Goal: Check status: Check status

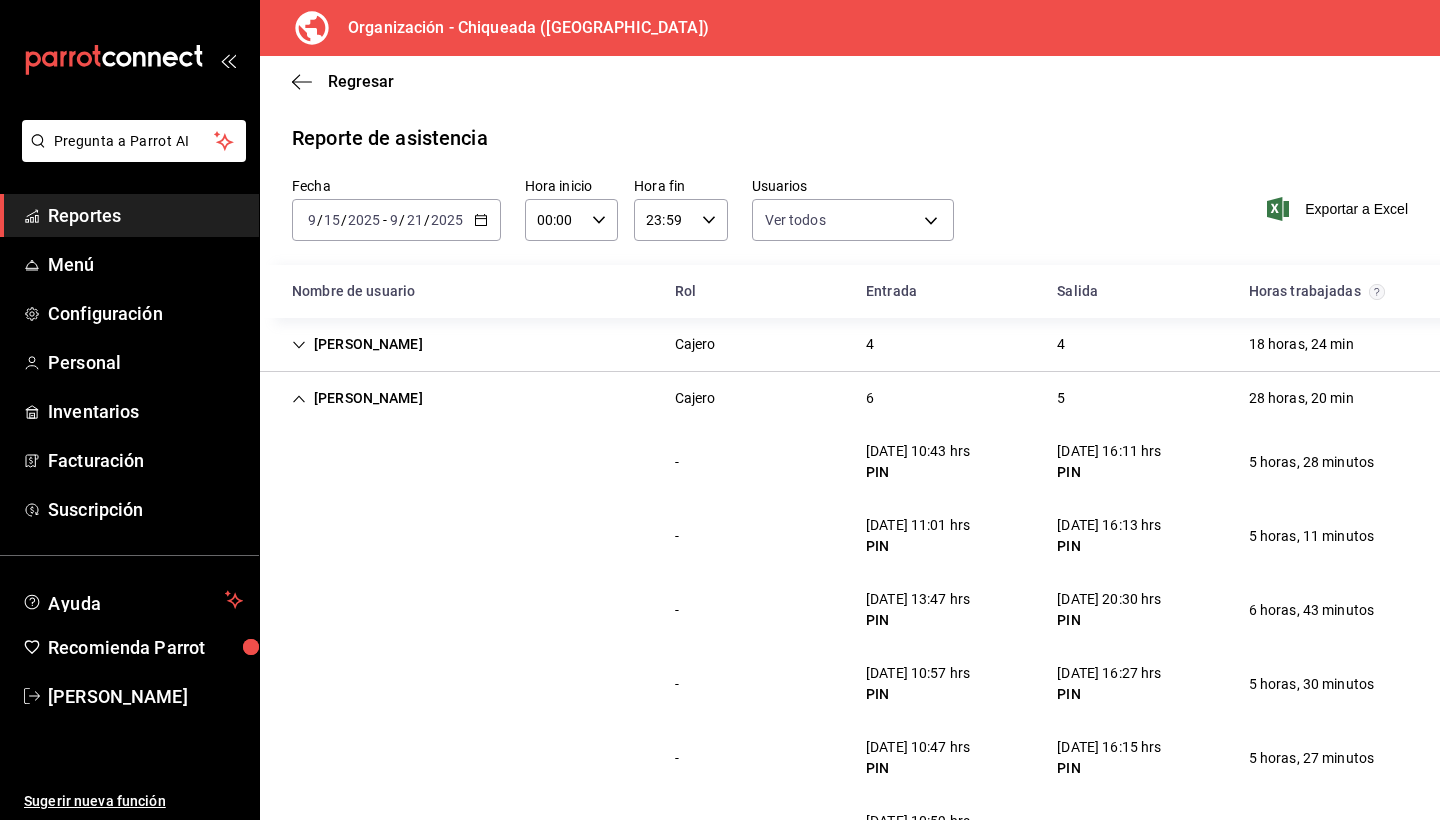
click at [839, 318] on div "[PERSON_NAME] 4 4 18 horas, 24 min" at bounding box center [850, 345] width 1180 height 54
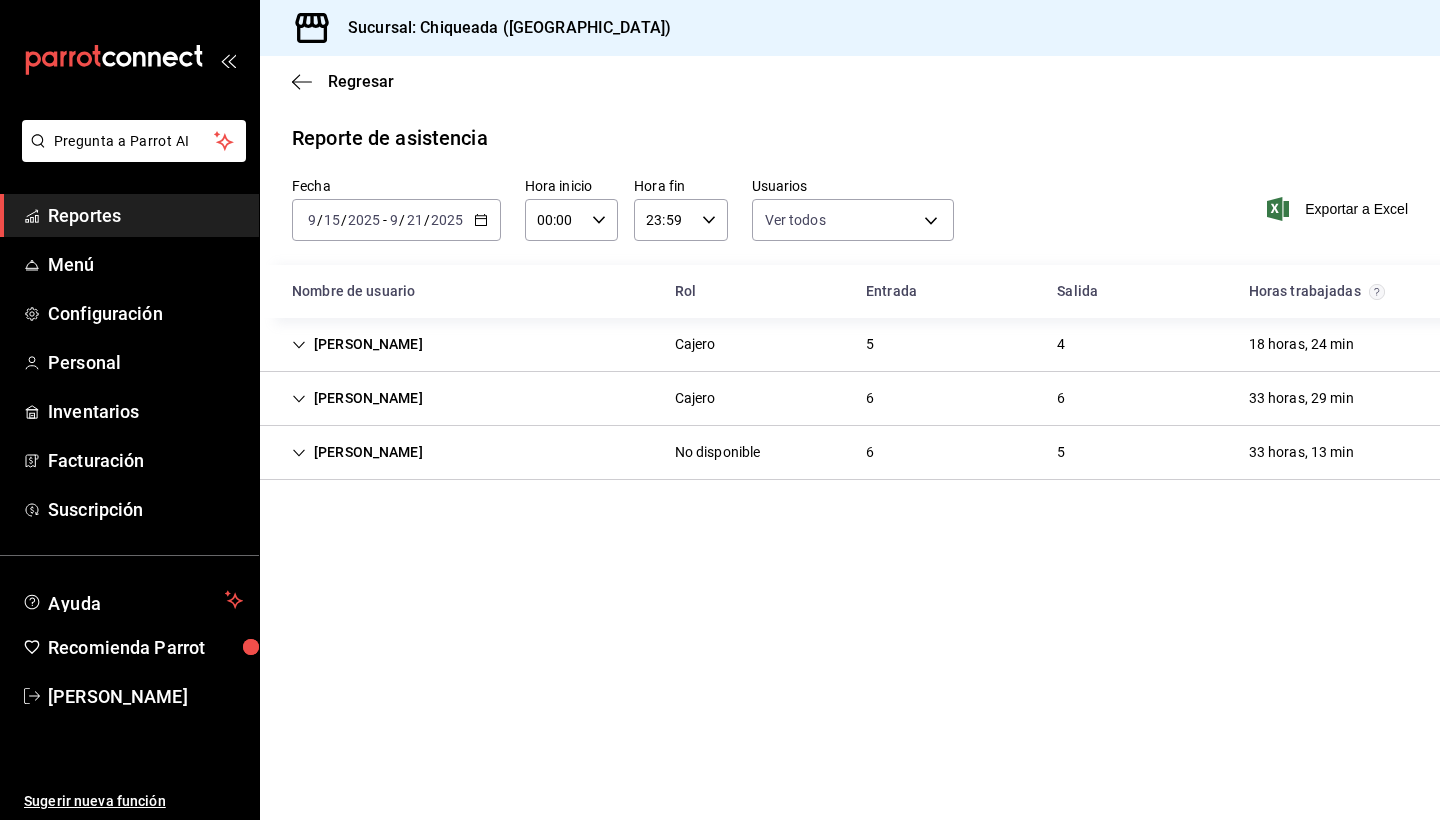
click at [295, 339] on icon "Cell" at bounding box center [299, 345] width 14 height 14
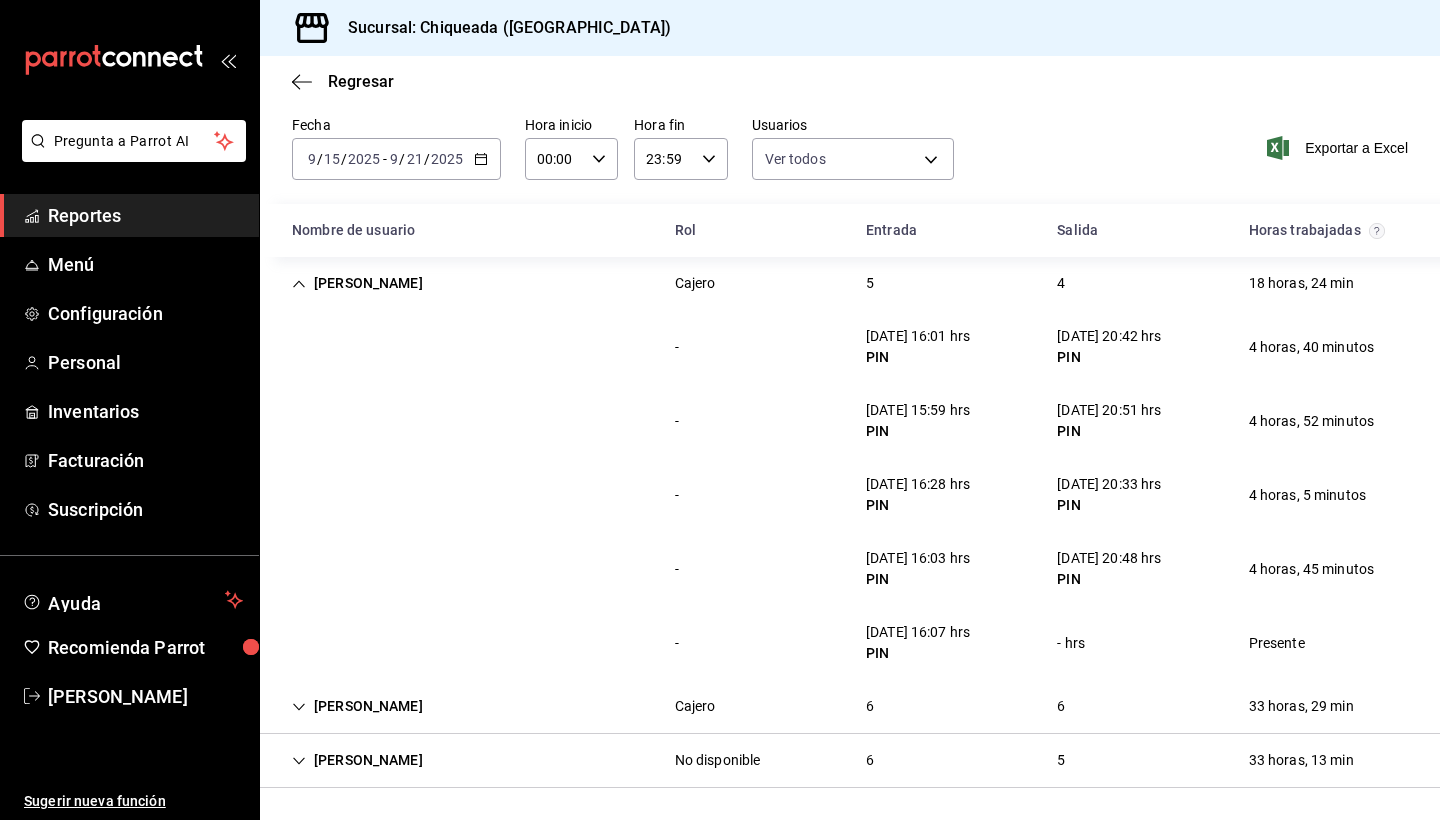
scroll to position [61, 0]
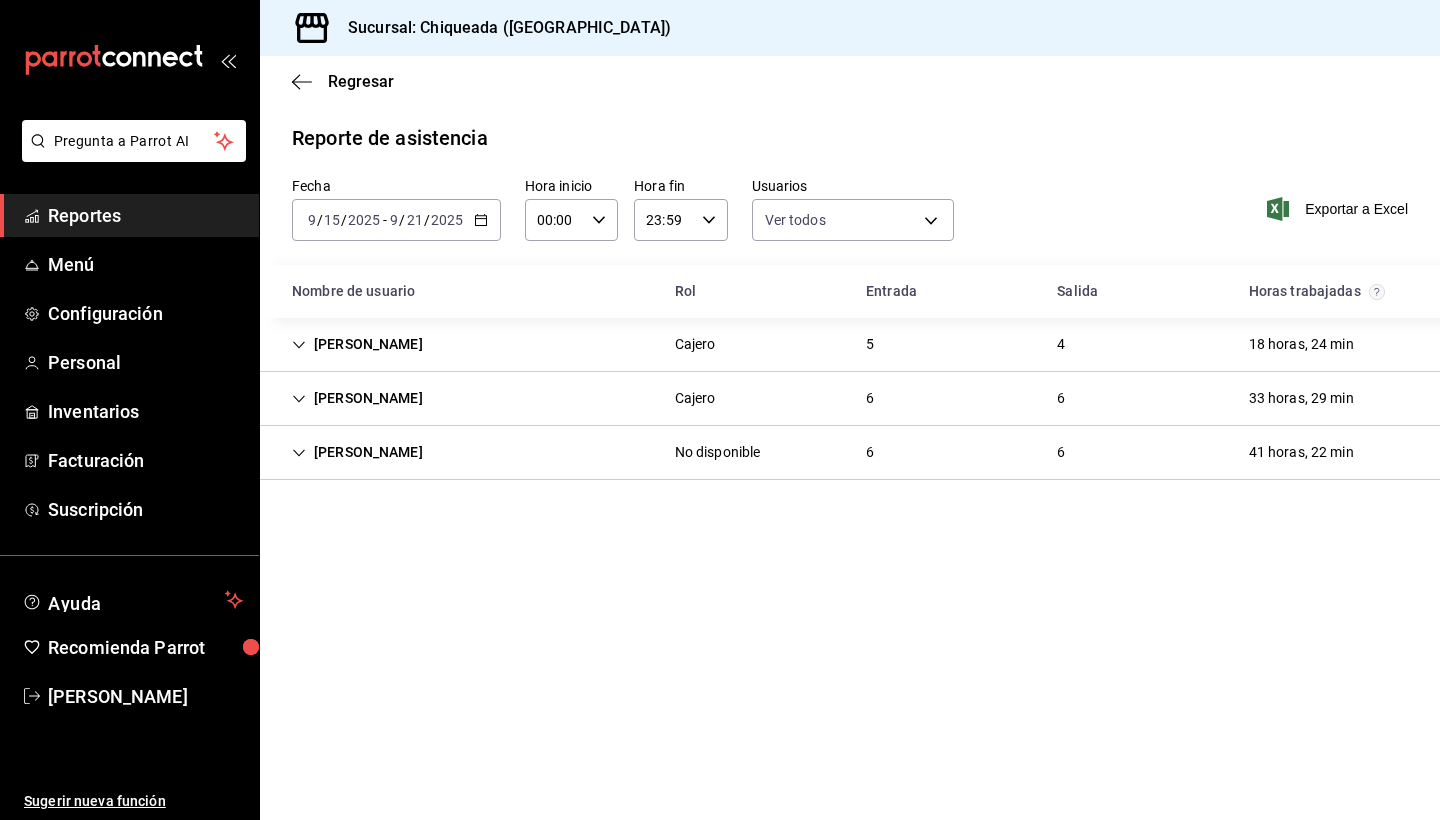
click at [301, 355] on div "[PERSON_NAME]" at bounding box center [357, 344] width 163 height 37
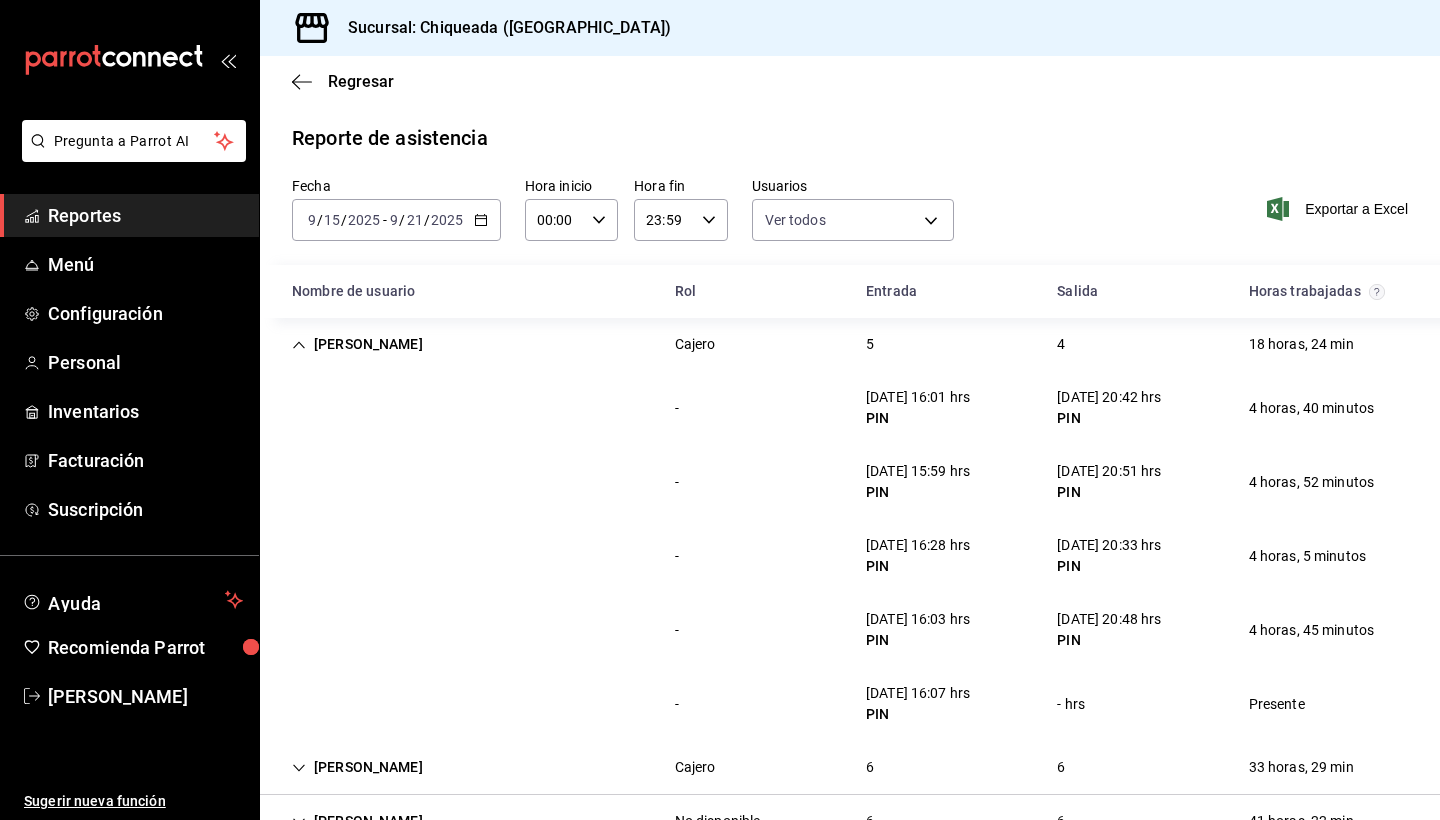
click at [298, 346] on icon "Cell" at bounding box center [299, 345] width 14 height 14
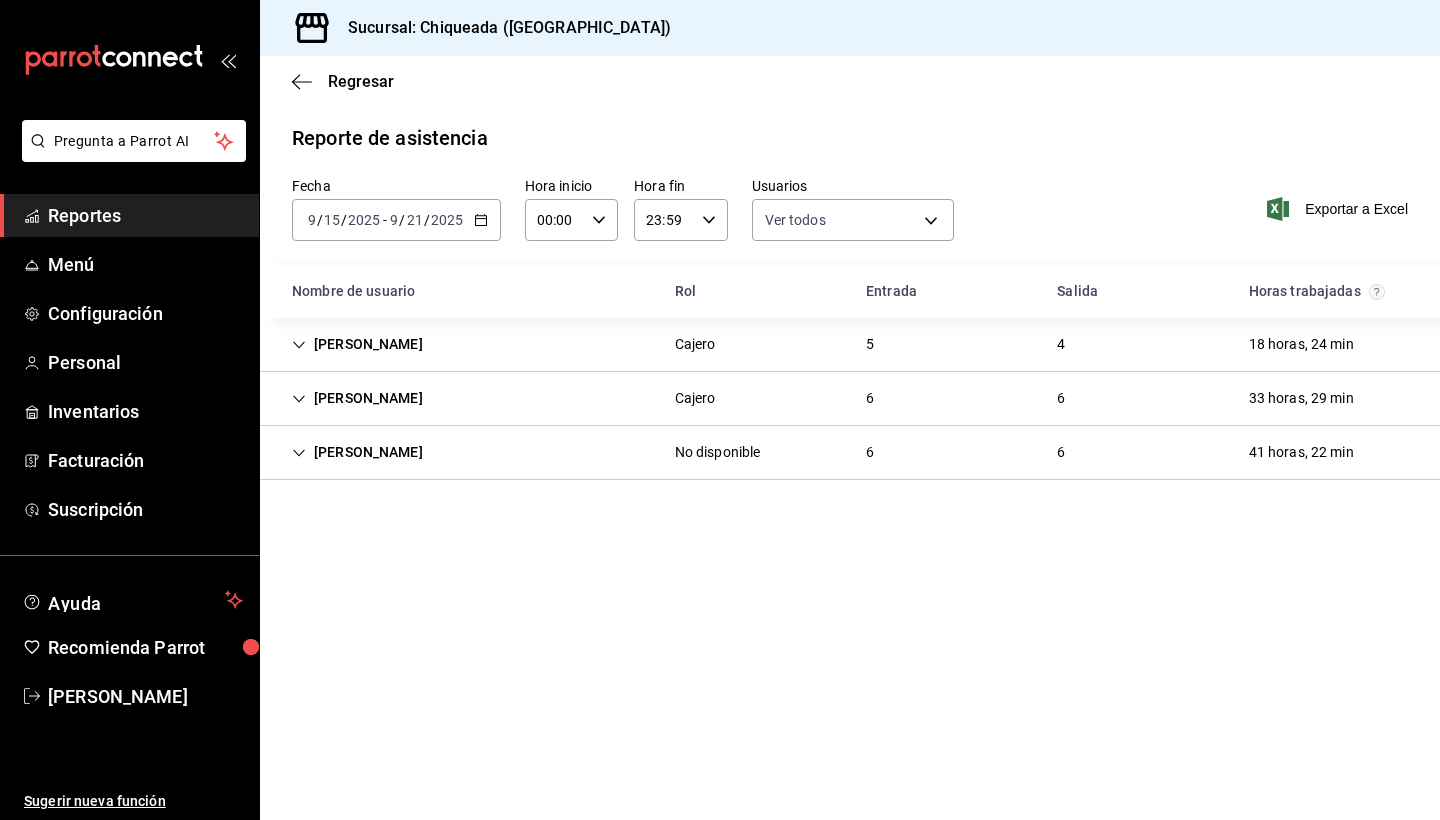
click at [296, 398] on icon "Cell" at bounding box center [299, 398] width 12 height 7
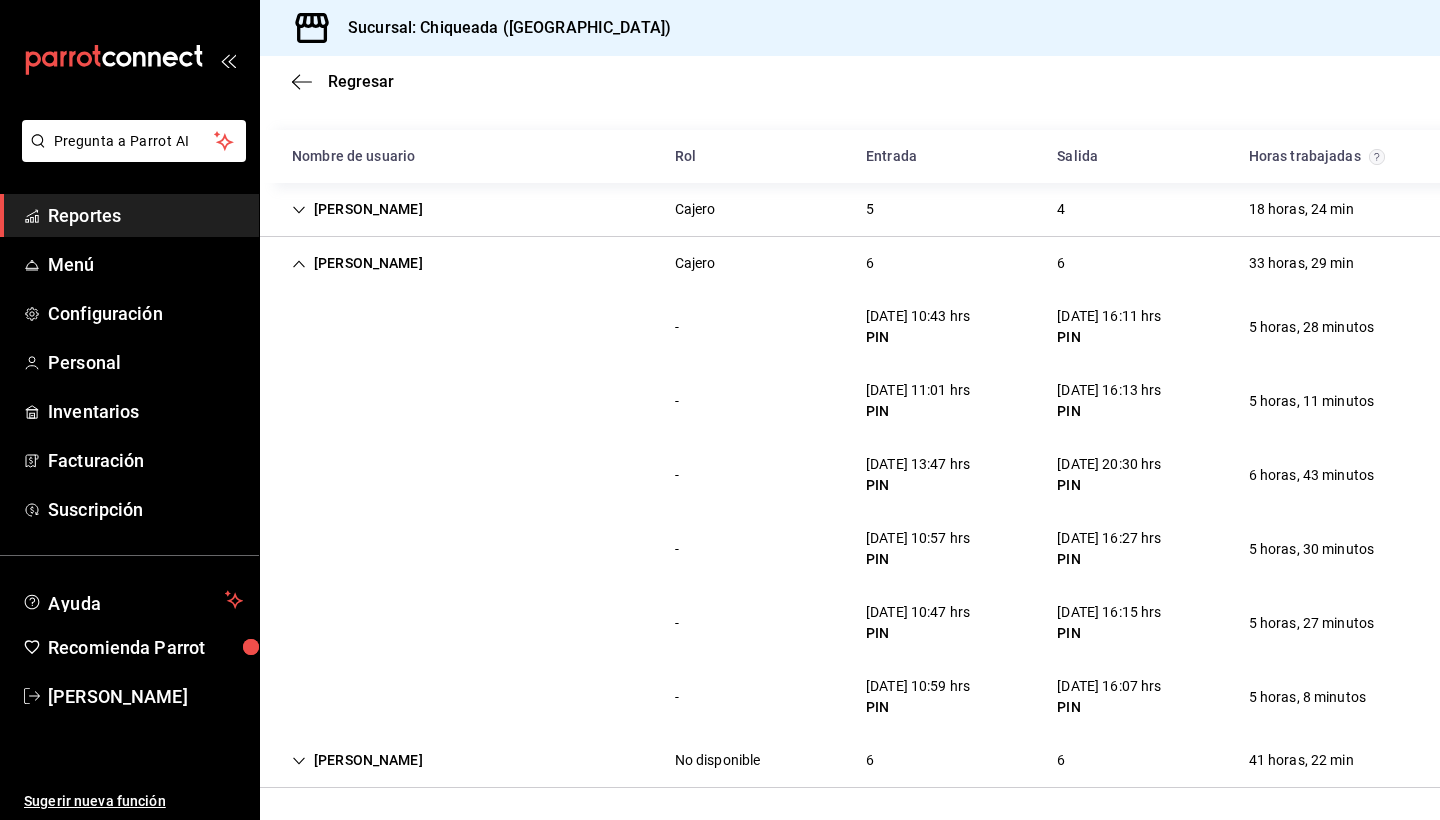
click at [406, 750] on div "[PERSON_NAME]" at bounding box center [357, 760] width 163 height 37
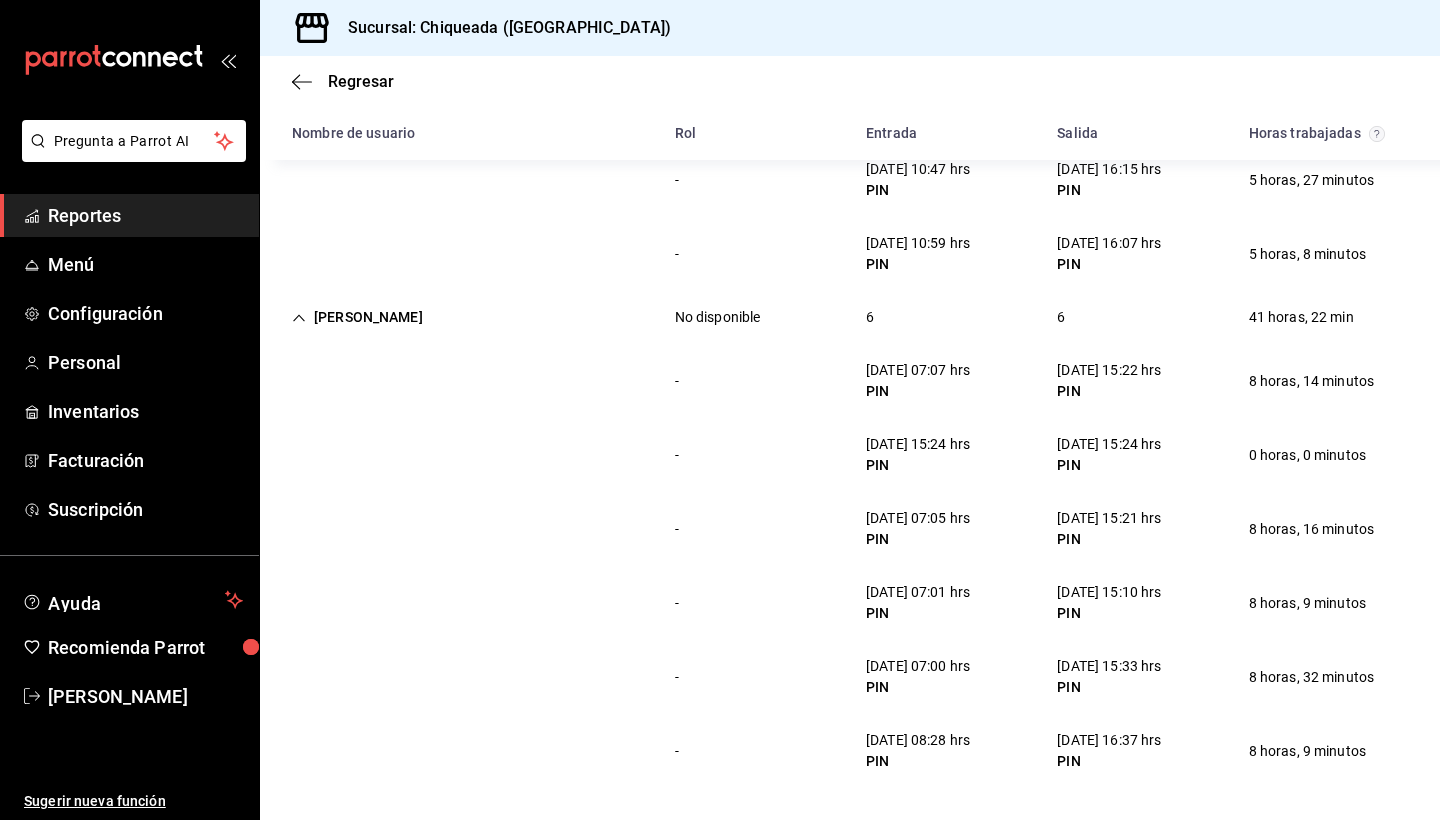
click at [106, 206] on span "Reportes" at bounding box center [145, 215] width 195 height 27
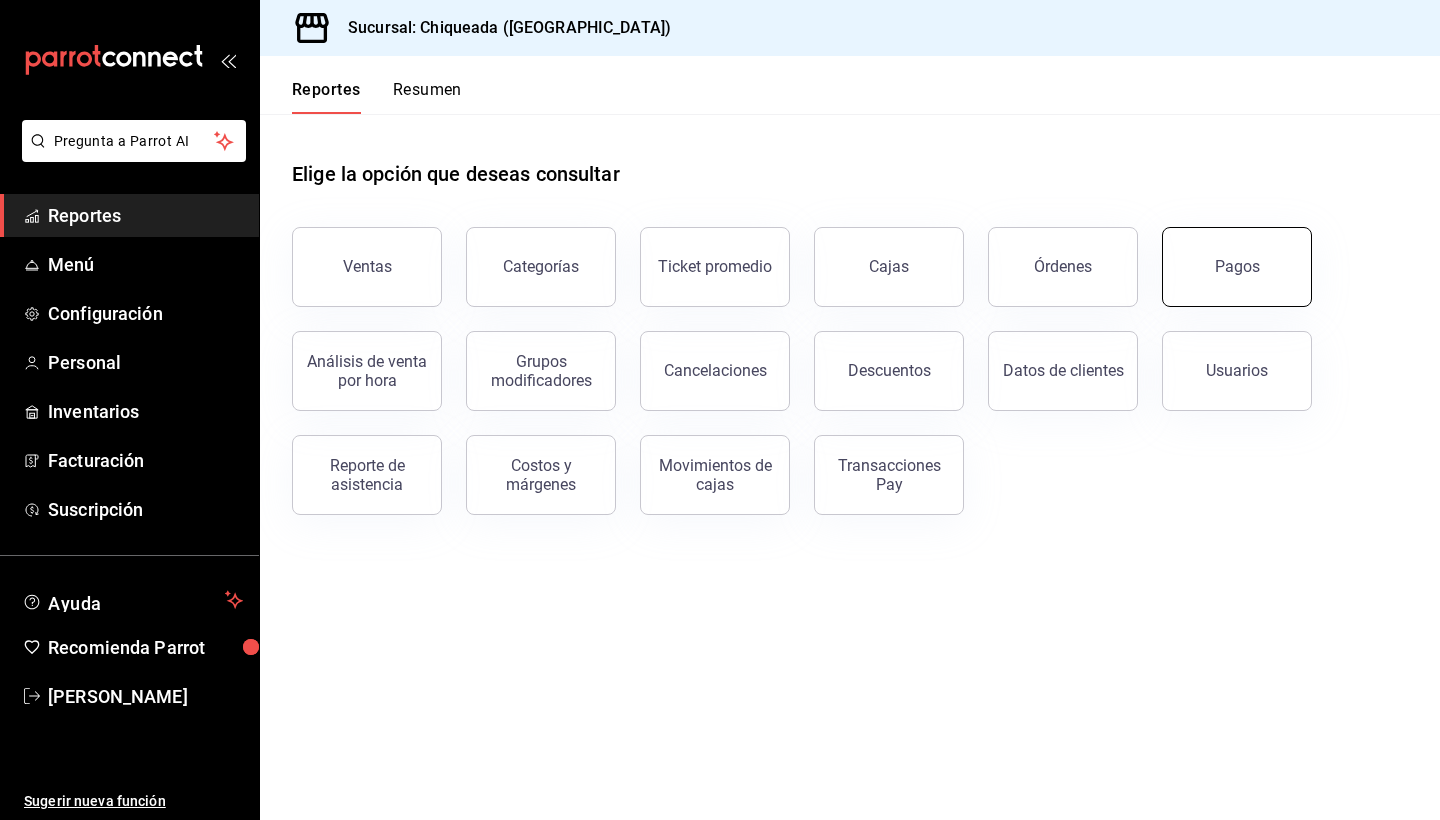
click at [1281, 257] on button "Pagos" at bounding box center [1237, 267] width 150 height 80
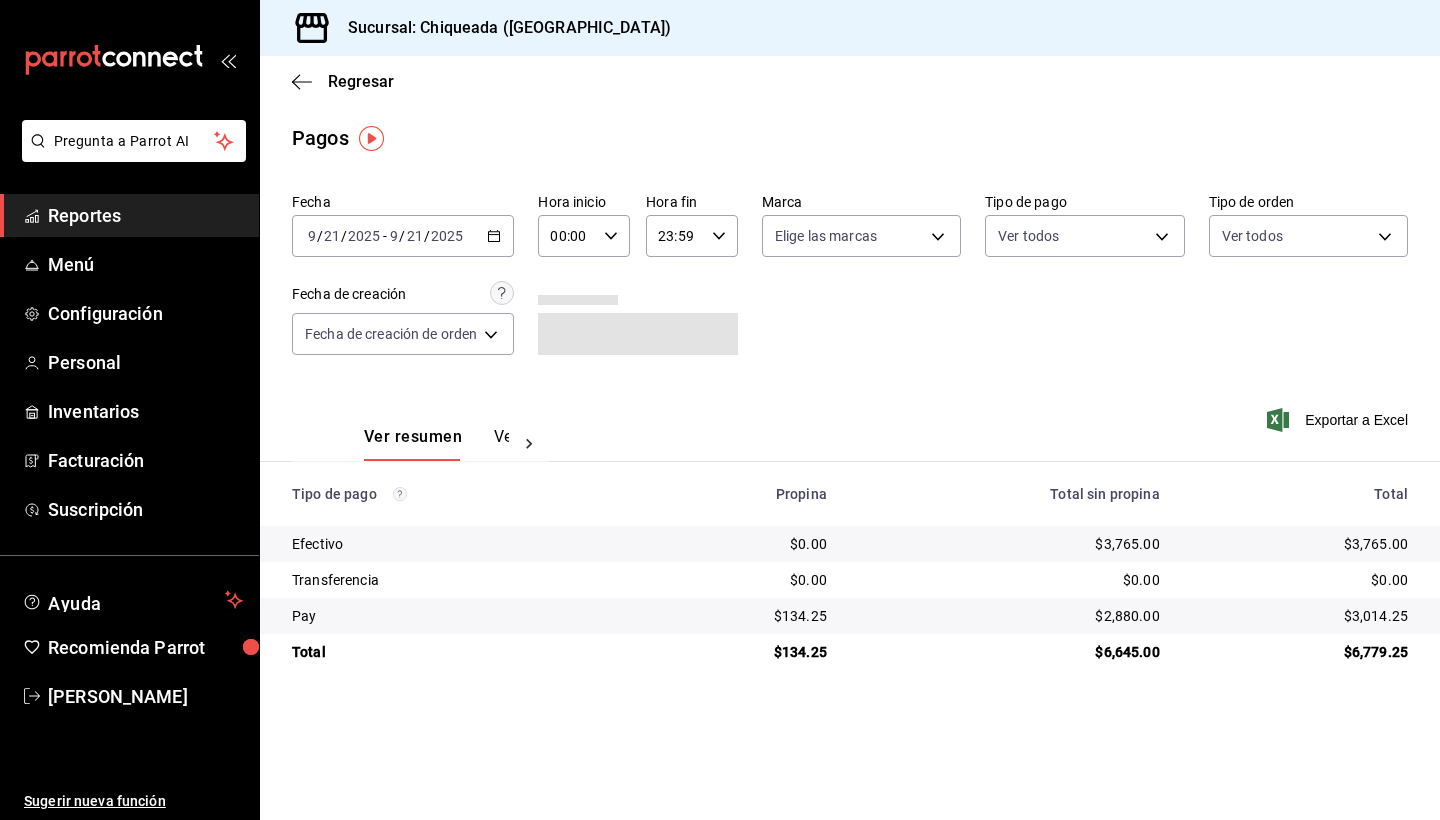
click at [453, 245] on div "2025-09-21 9 / 21 / 2025 - 2025-09-21 9 / 21 / 2025" at bounding box center [403, 236] width 222 height 42
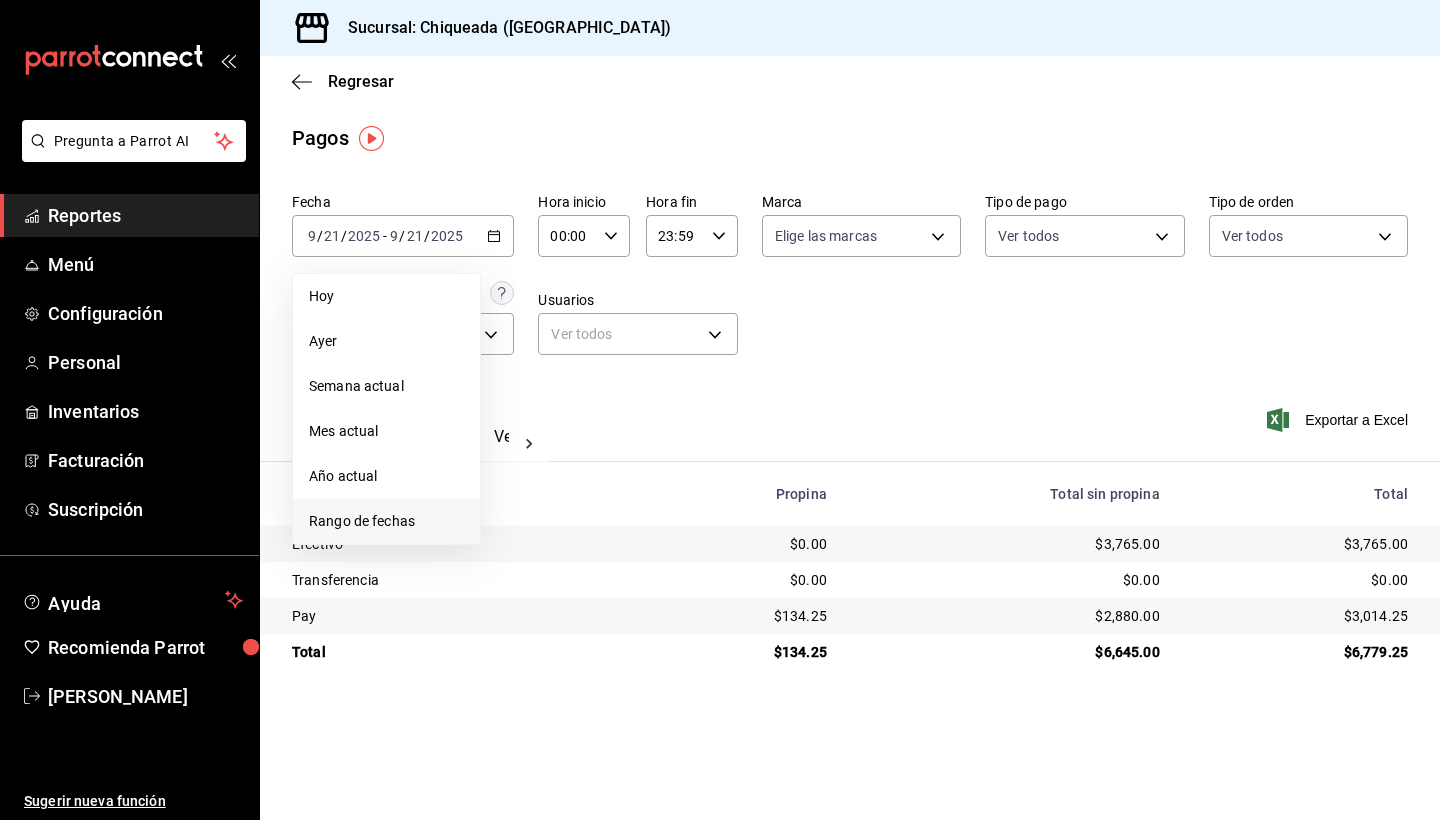
click at [392, 518] on span "Rango de fechas" at bounding box center [386, 521] width 155 height 21
click at [707, 311] on icon "button" at bounding box center [701, 309] width 24 height 24
click at [658, 504] on abbr "22" at bounding box center [664, 501] width 13 height 14
click at [737, 305] on icon "button" at bounding box center [741, 309] width 24 height 24
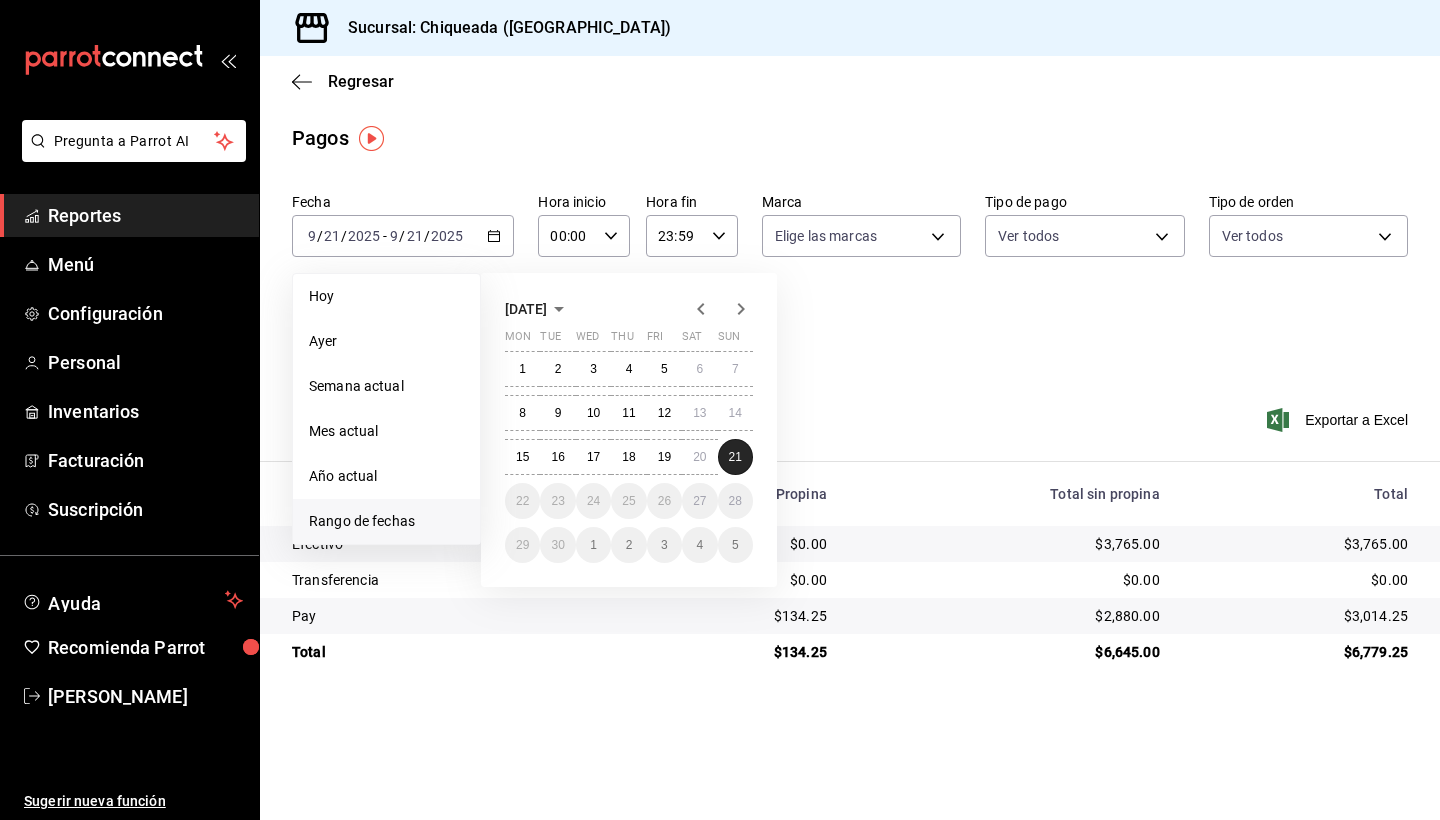
click at [728, 456] on button "21" at bounding box center [735, 457] width 35 height 36
